Goal: Task Accomplishment & Management: Use online tool/utility

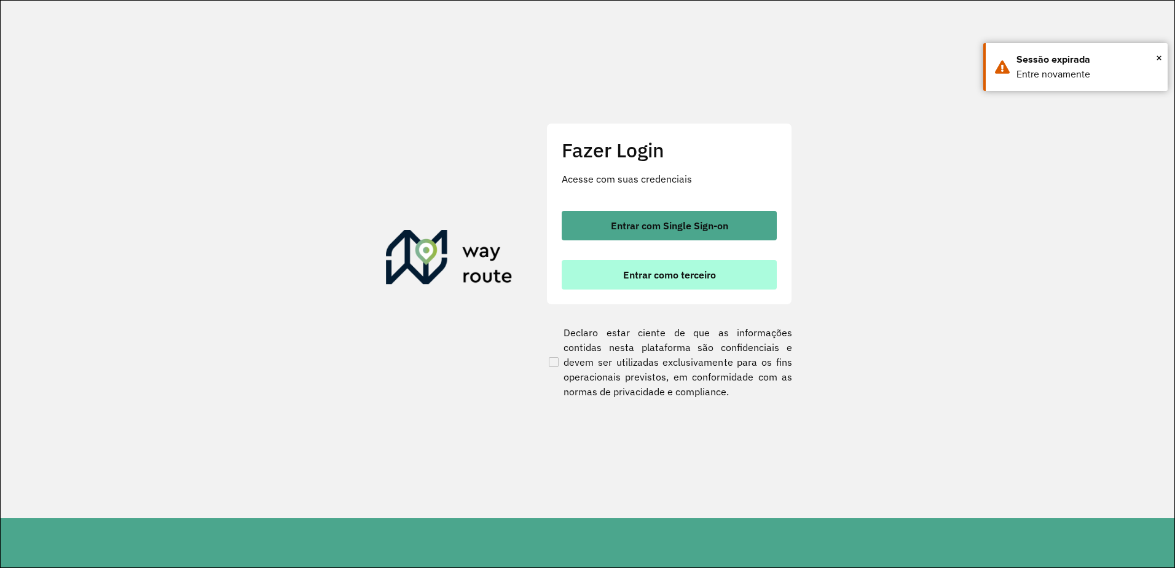
click at [613, 273] on button "Entrar como terceiro" at bounding box center [669, 274] width 215 height 29
click at [658, 270] on span "Entrar como terceiro" at bounding box center [669, 275] width 93 height 10
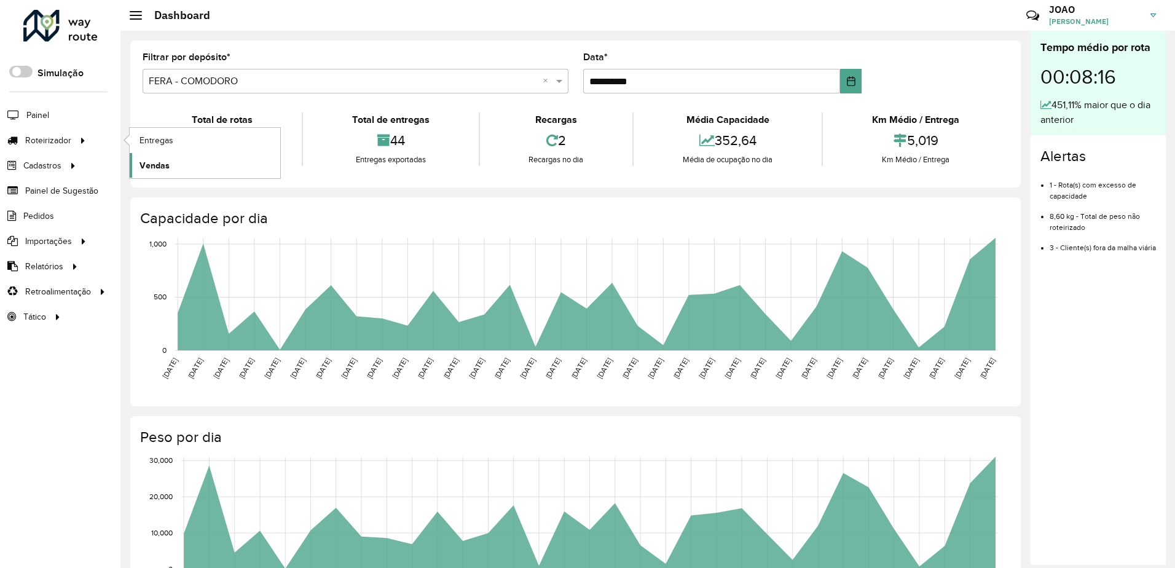
click at [146, 169] on span "Vendas" at bounding box center [154, 165] width 30 height 13
click at [175, 141] on link "Entregas" at bounding box center [205, 140] width 151 height 25
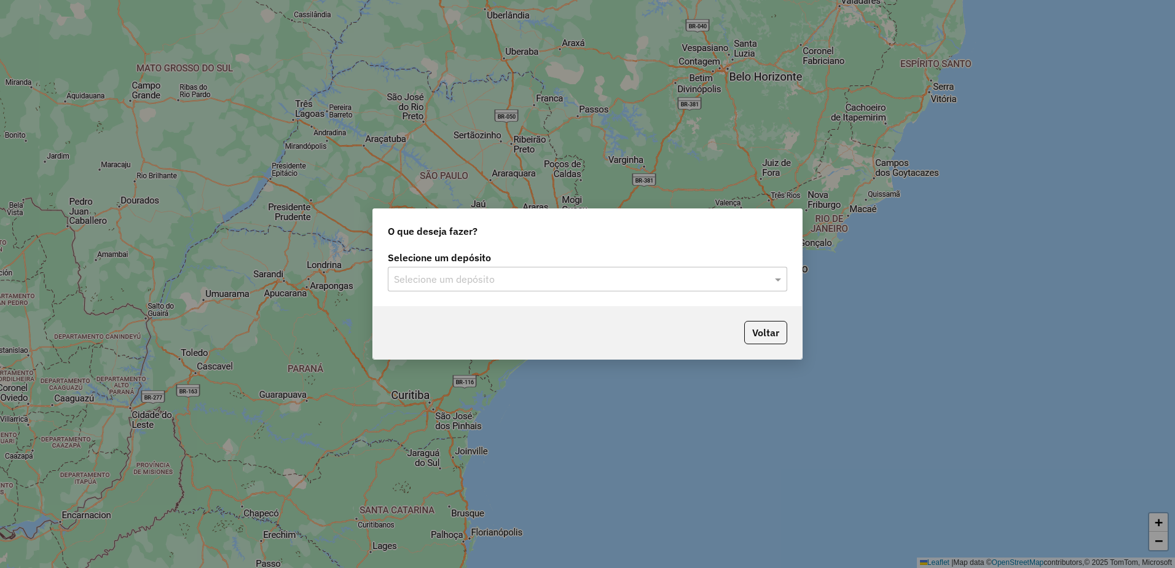
click at [525, 276] on input "text" at bounding box center [575, 279] width 363 height 15
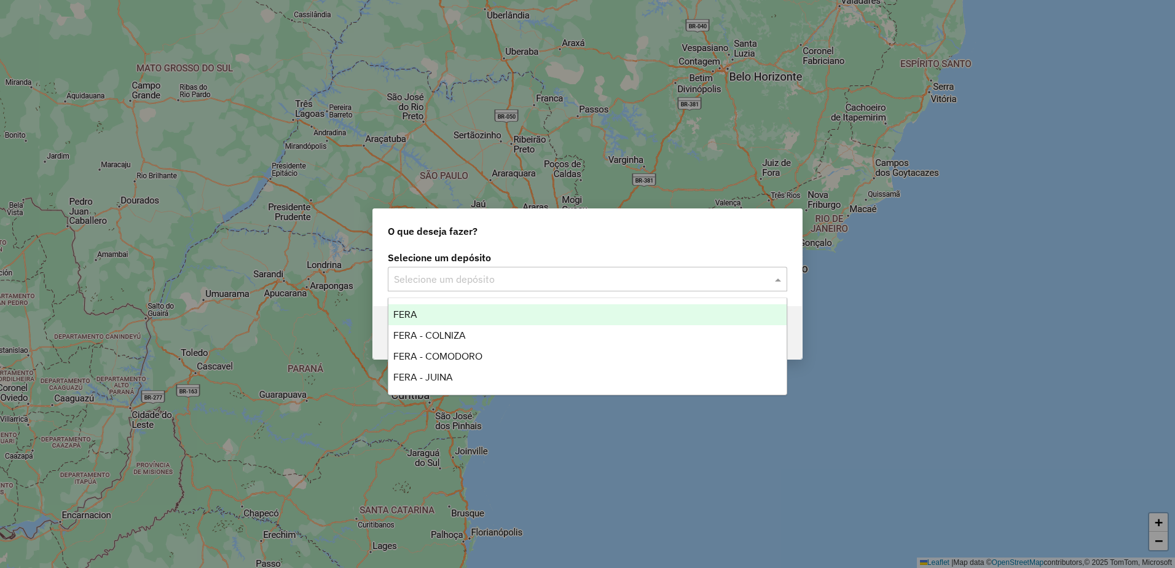
click at [449, 316] on div "FERA" at bounding box center [587, 314] width 398 height 21
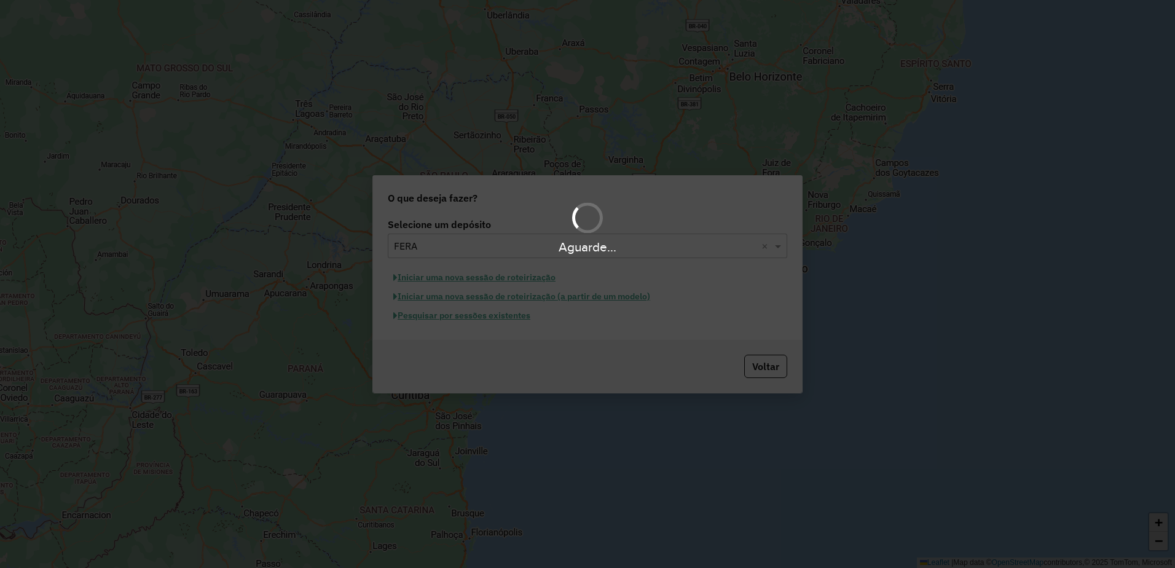
click at [587, 295] on div "Aguarde..." at bounding box center [587, 284] width 1175 height 568
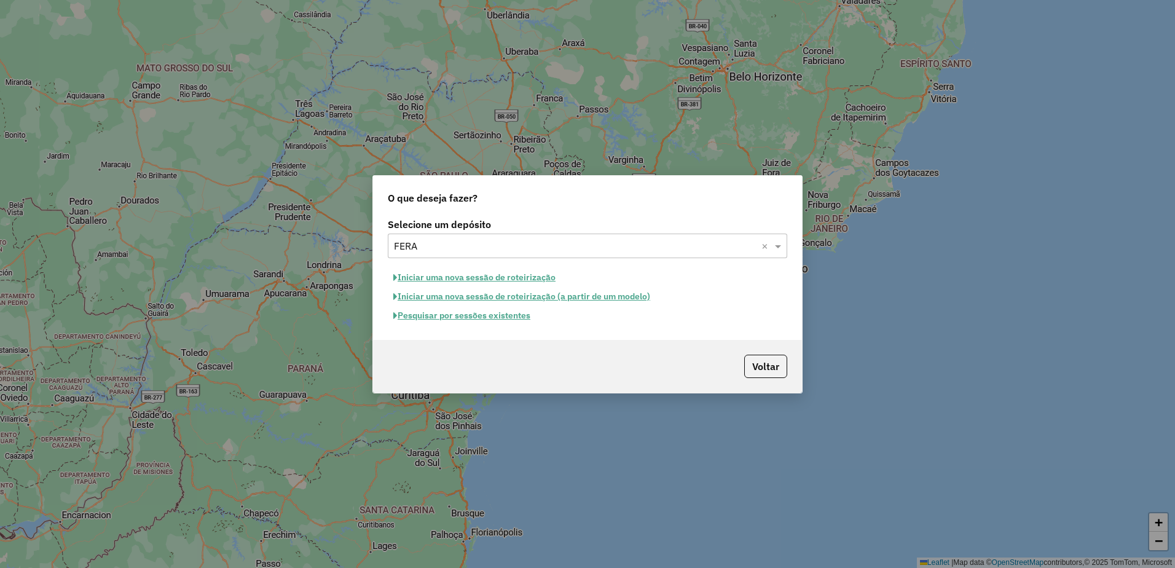
click at [1026, 156] on div "O que deseja fazer? Selecione um depósito Selecione um depósito × FERA × Inicia…" at bounding box center [587, 284] width 1175 height 568
